Goal: Task Accomplishment & Management: Manage account settings

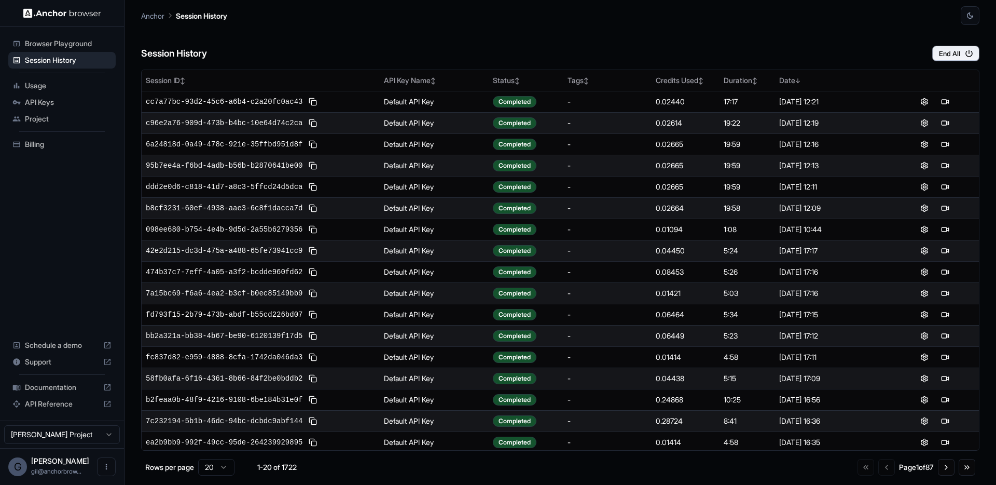
click at [66, 43] on span "Browser Playground" at bounding box center [68, 43] width 87 height 10
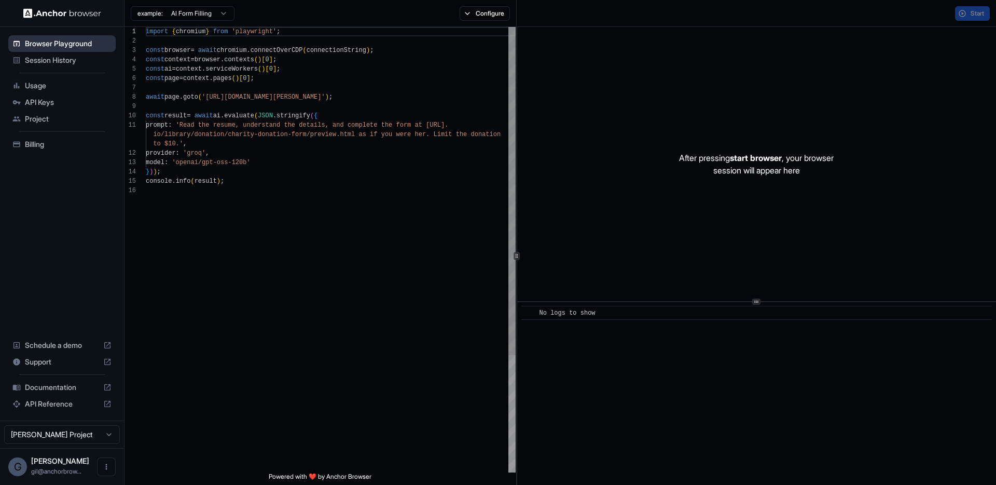
scroll to position [93, 0]
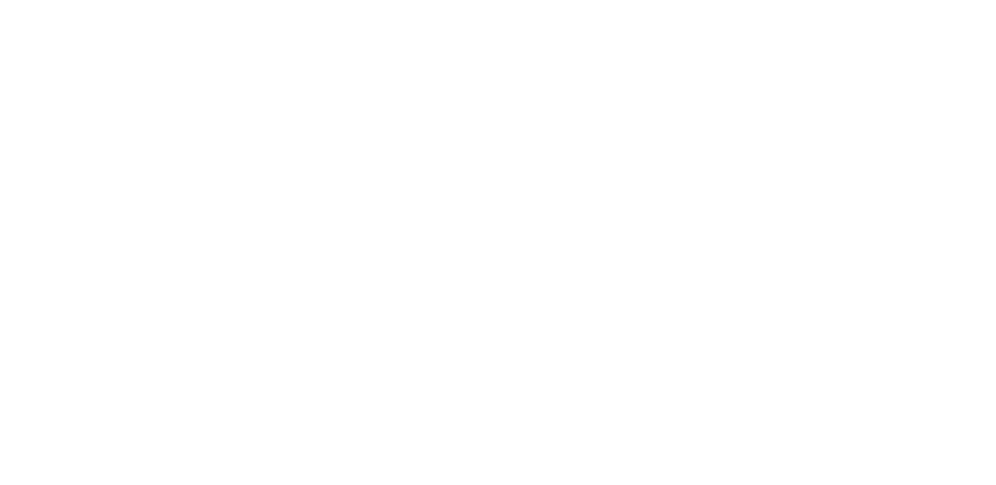
click at [405, 75] on body at bounding box center [498, 242] width 996 height 485
click at [206, 38] on body at bounding box center [498, 242] width 996 height 485
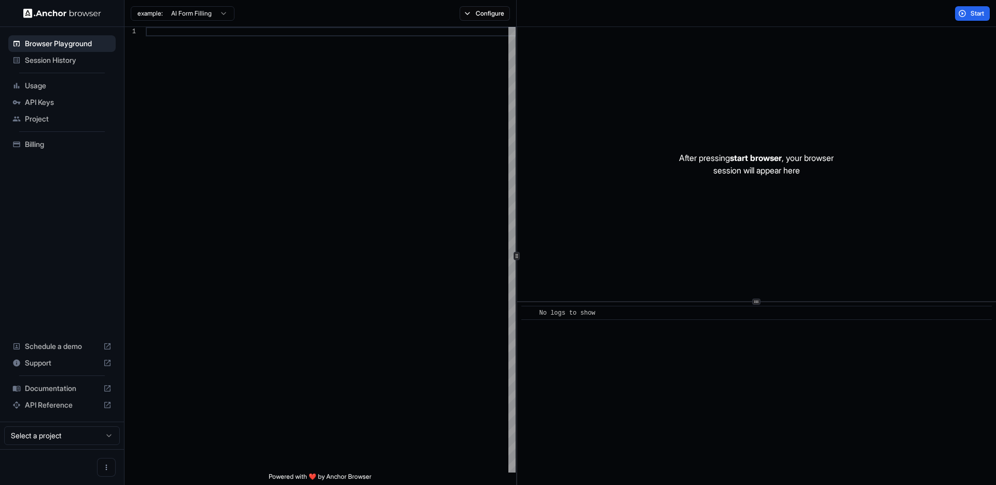
scroll to position [93, 0]
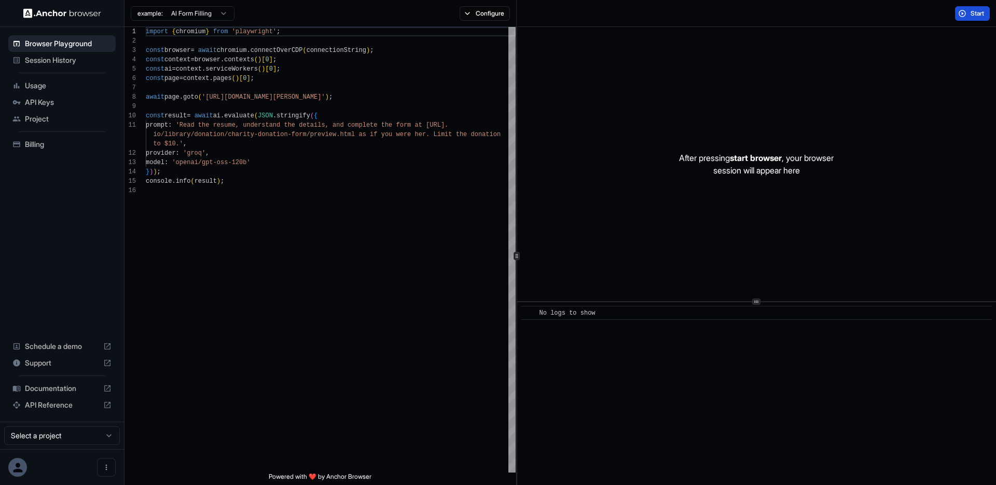
click at [968, 13] on button "Start" at bounding box center [972, 13] width 35 height 15
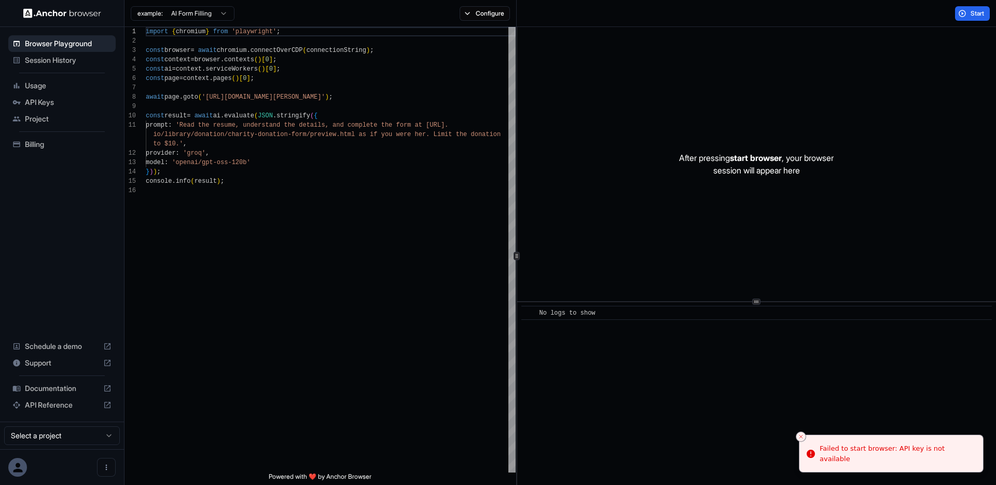
click at [557, 11] on div "Start" at bounding box center [757, 13] width 480 height 27
click at [52, 102] on span "API Keys" at bounding box center [68, 102] width 87 height 10
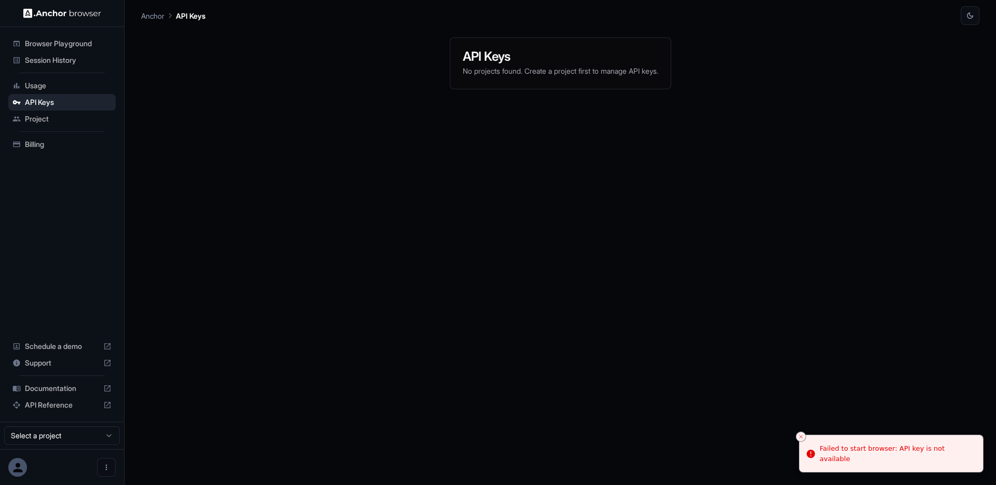
click at [50, 43] on span "Browser Playground" at bounding box center [68, 43] width 87 height 10
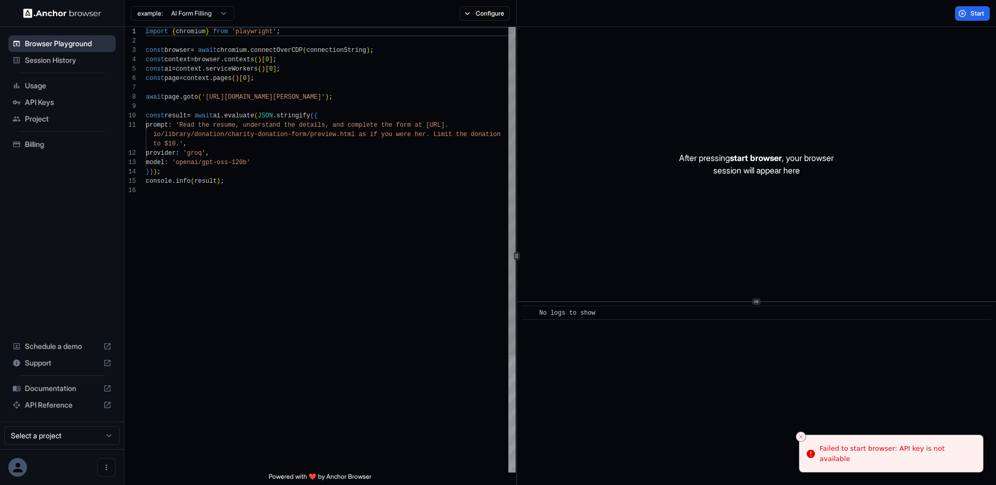
scroll to position [93, 0]
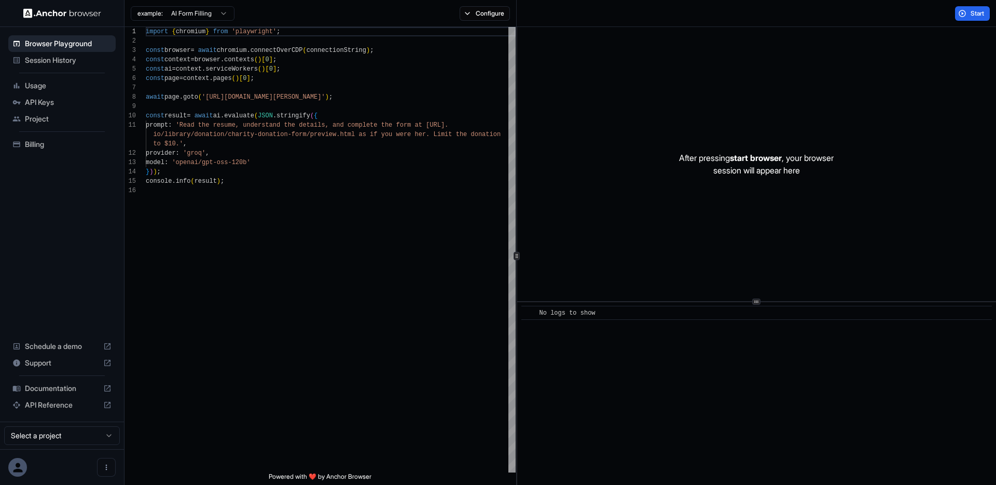
click at [42, 98] on span "API Keys" at bounding box center [68, 102] width 87 height 10
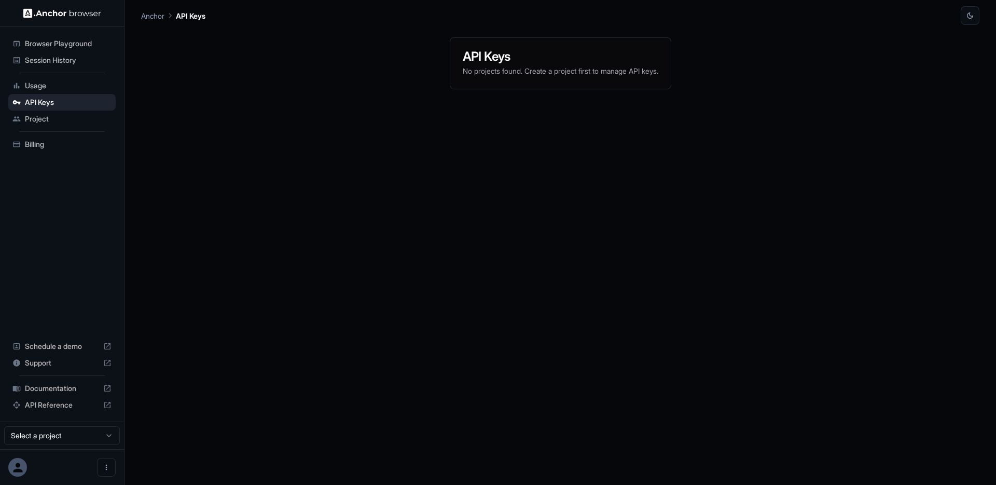
click at [53, 48] on span "Browser Playground" at bounding box center [68, 43] width 87 height 10
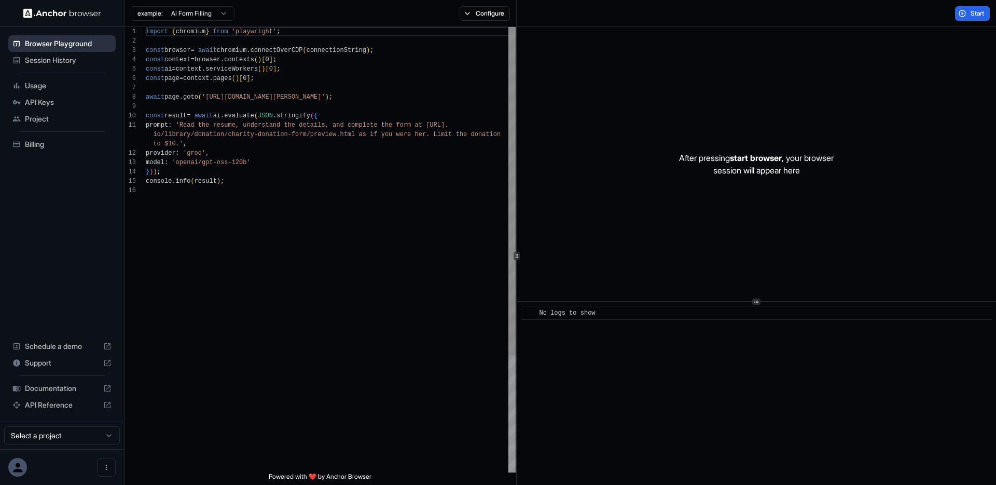
scroll to position [93, 0]
click at [53, 102] on span "API Keys" at bounding box center [68, 102] width 87 height 10
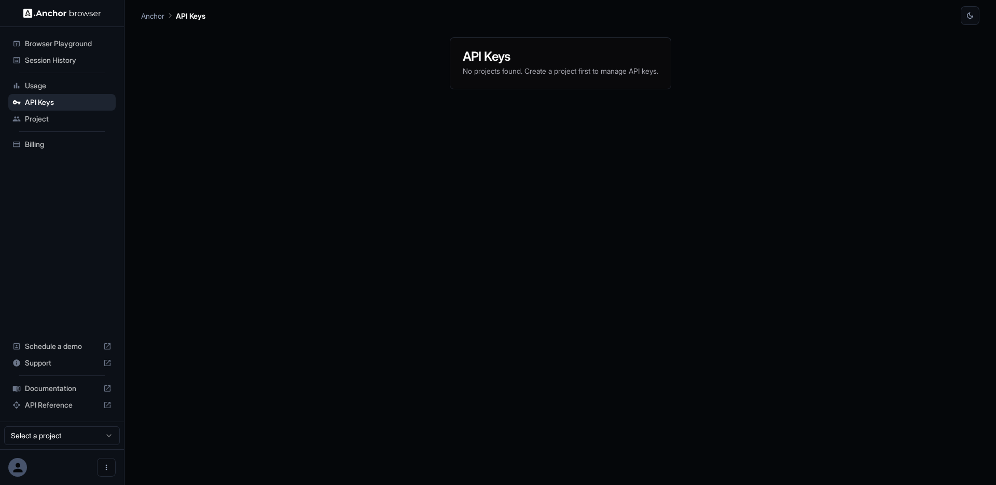
click at [44, 46] on span "Browser Playground" at bounding box center [68, 43] width 87 height 10
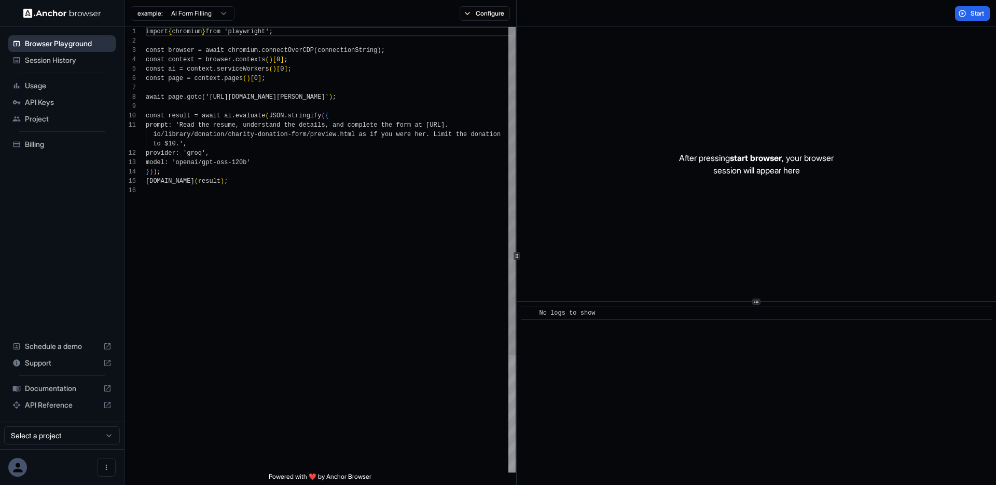
scroll to position [93, 0]
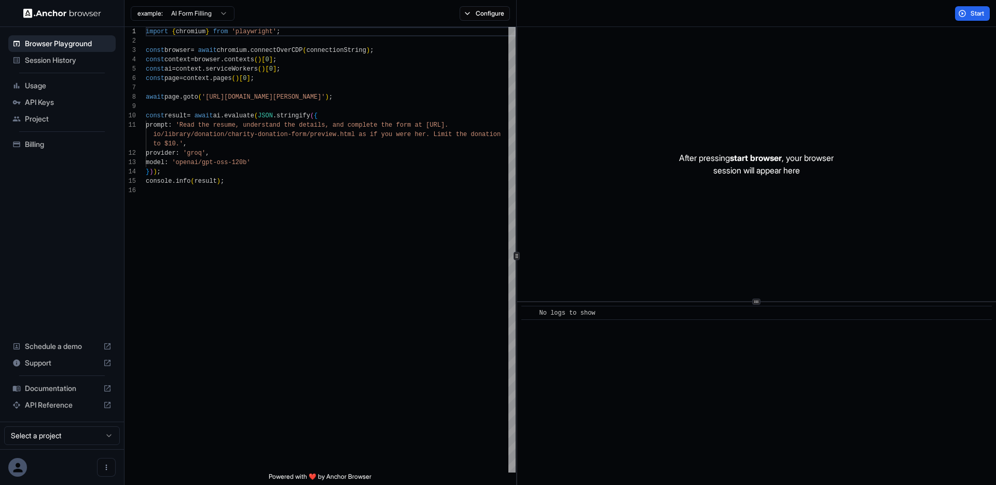
click at [36, 100] on span "API Keys" at bounding box center [68, 102] width 87 height 10
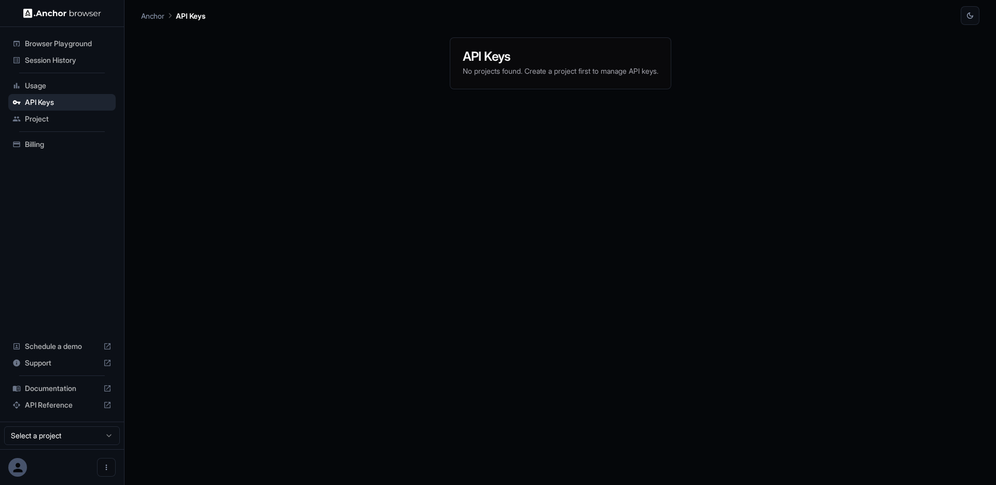
click at [207, 95] on div "API Keys No projects found. Create a project first to manage API keys." at bounding box center [560, 255] width 839 height 460
click at [224, 117] on div "API Keys No projects found. Create a project first to manage API keys." at bounding box center [560, 255] width 839 height 460
click at [43, 44] on span "Browser Playground" at bounding box center [68, 43] width 87 height 10
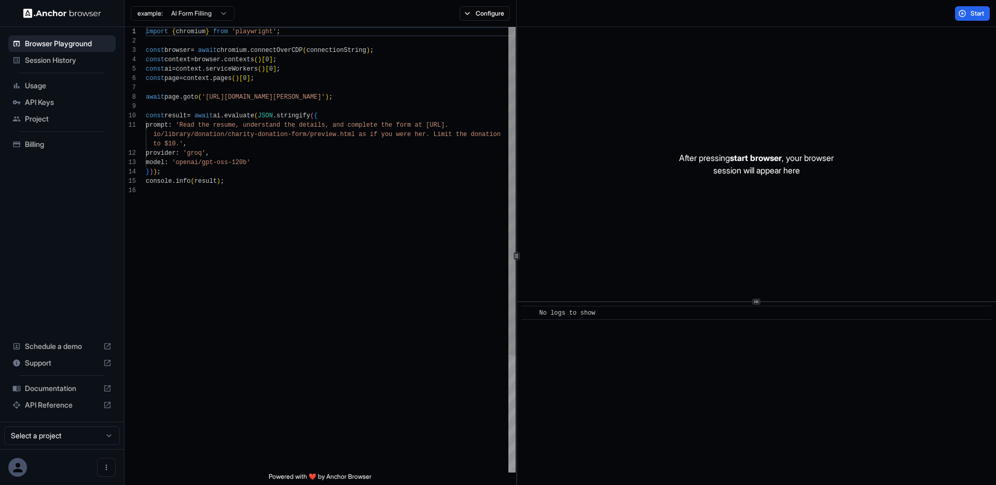
scroll to position [93, 0]
click at [33, 100] on span "API Keys" at bounding box center [68, 102] width 87 height 10
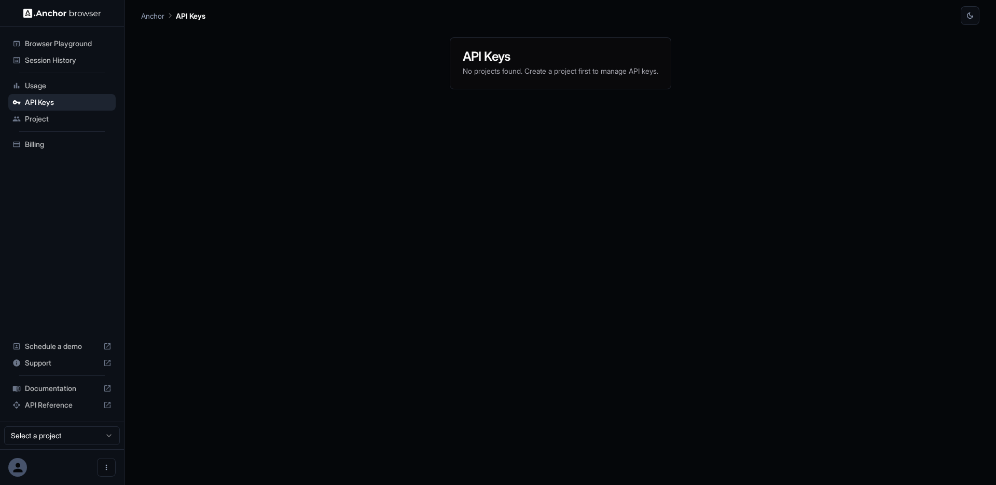
click at [206, 94] on div "API Keys No projects found. Create a project first to manage API keys." at bounding box center [560, 255] width 839 height 460
click at [16, 467] on icon at bounding box center [18, 467] width 14 height 14
click at [104, 468] on icon "Open menu" at bounding box center [106, 467] width 8 height 8
click at [304, 289] on div at bounding box center [498, 242] width 996 height 485
click at [107, 470] on icon "Open menu" at bounding box center [106, 467] width 8 height 8
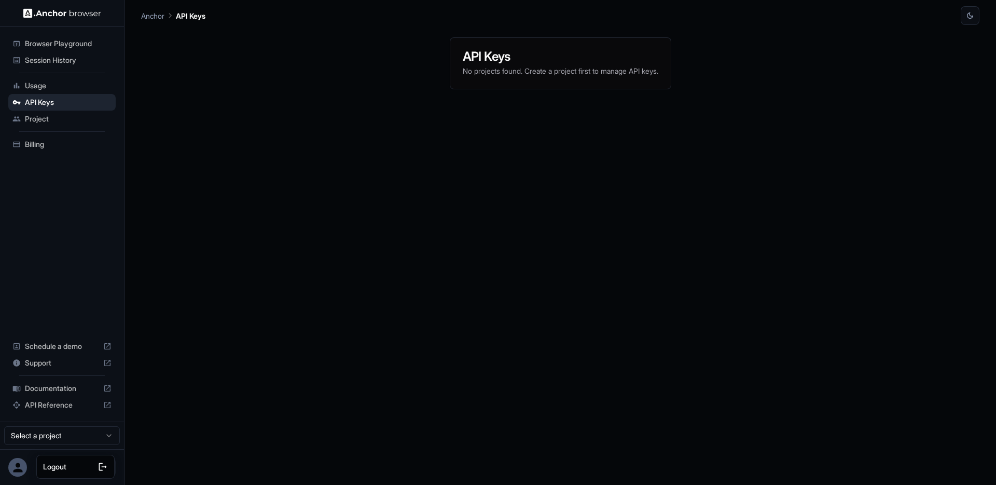
click at [190, 411] on div at bounding box center [498, 242] width 996 height 485
click at [104, 465] on icon "Open menu" at bounding box center [106, 467] width 8 height 8
click at [57, 463] on span "Logout" at bounding box center [54, 466] width 23 height 10
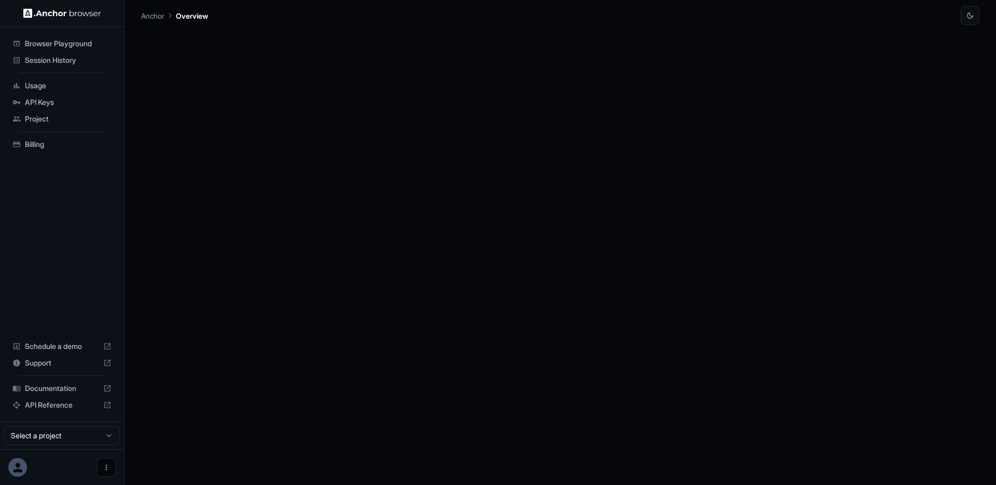
click at [101, 464] on button "Open menu" at bounding box center [106, 467] width 19 height 19
click at [66, 469] on span "Logout" at bounding box center [54, 466] width 23 height 10
click at [227, 310] on div at bounding box center [560, 255] width 839 height 460
click at [208, 132] on div at bounding box center [560, 255] width 839 height 460
